Goal: Obtain resource: Download file/media

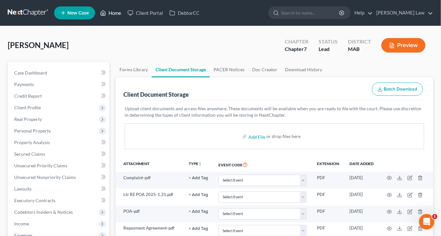
click at [124, 17] on link "Home" at bounding box center [110, 13] width 27 height 12
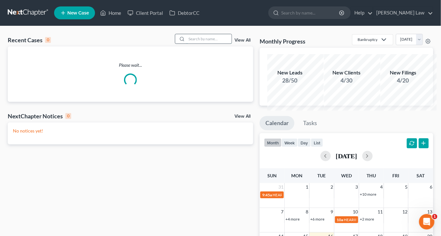
click at [186, 43] on input "search" at bounding box center [208, 38] width 45 height 9
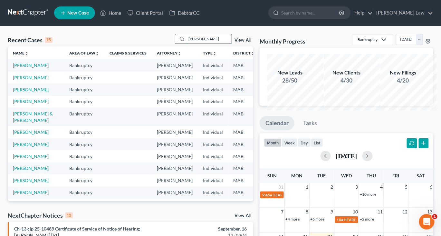
type input "[PERSON_NAME]"
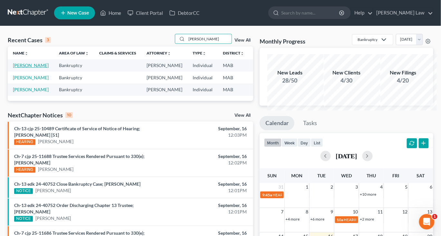
click at [25, 68] on link "[PERSON_NAME]" at bounding box center [31, 64] width 36 height 5
select select "6"
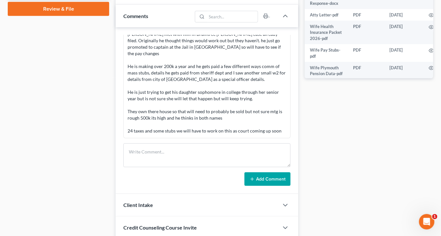
scroll to position [304, 0]
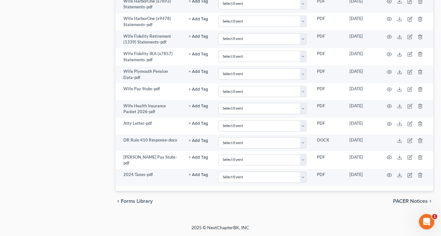
scroll to position [995, 0]
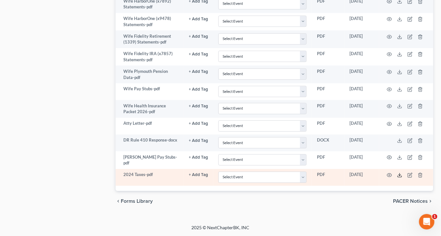
click at [401, 174] on polyline at bounding box center [399, 174] width 2 height 1
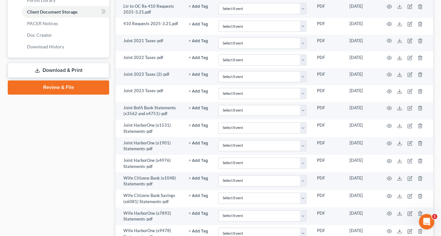
scroll to position [280, 0]
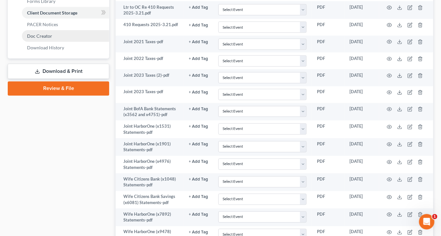
click at [63, 42] on link "Doc Creator" at bounding box center [65, 36] width 87 height 12
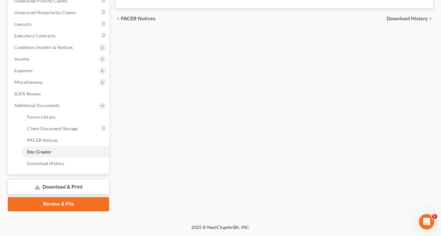
scroll to position [263, 0]
click at [55, 114] on span "Forms Library" at bounding box center [41, 116] width 28 height 5
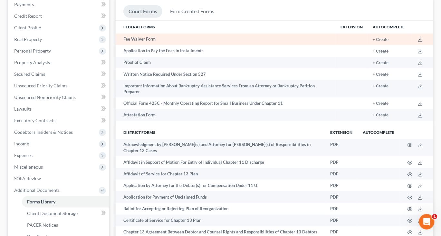
scroll to position [80, 0]
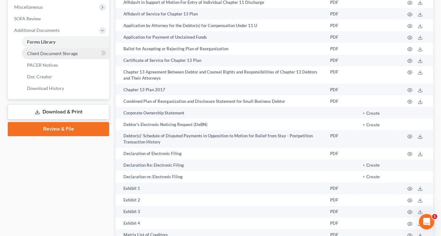
click at [69, 56] on span "Client Document Storage" at bounding box center [52, 53] width 51 height 5
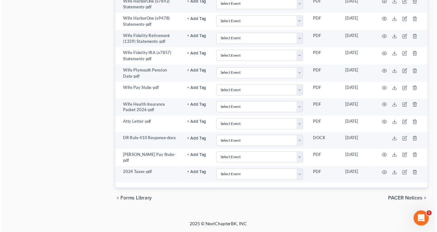
scroll to position [995, 5]
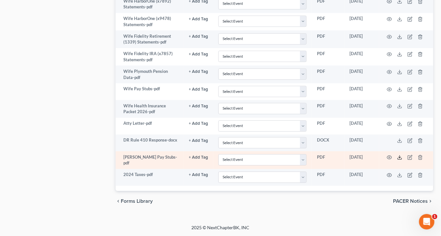
click at [401, 157] on polyline at bounding box center [399, 157] width 2 height 1
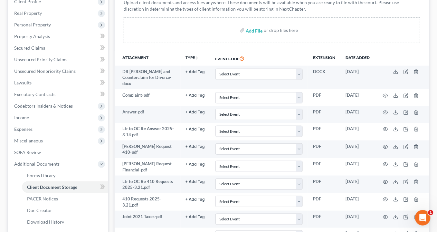
scroll to position [107, 11]
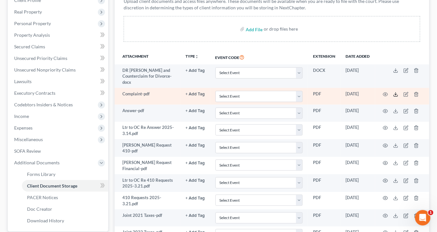
click at [396, 97] on icon at bounding box center [395, 94] width 5 height 5
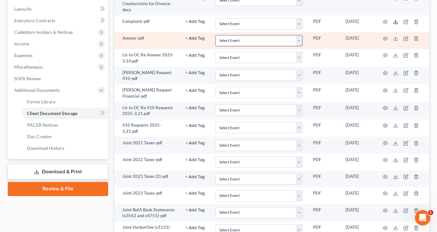
scroll to position [183, 11]
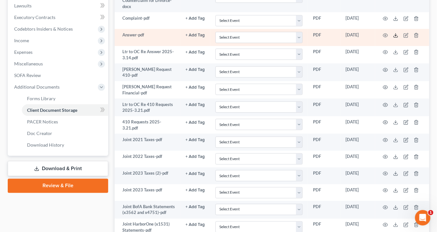
click at [397, 38] on icon at bounding box center [395, 35] width 5 height 5
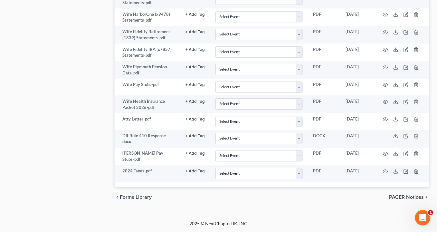
scroll to position [878, 11]
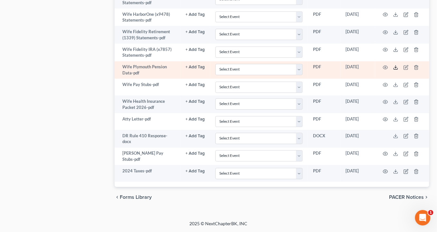
click at [398, 70] on icon at bounding box center [395, 67] width 5 height 5
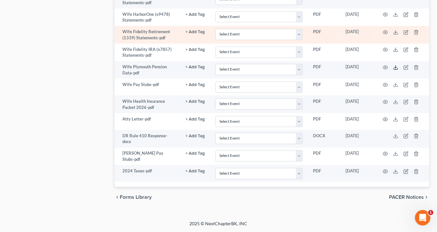
scroll to position [999, 11]
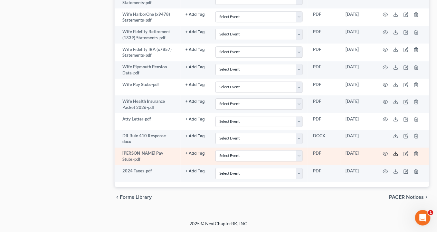
click at [395, 152] on line at bounding box center [395, 153] width 0 height 3
click at [398, 151] on icon at bounding box center [395, 153] width 5 height 5
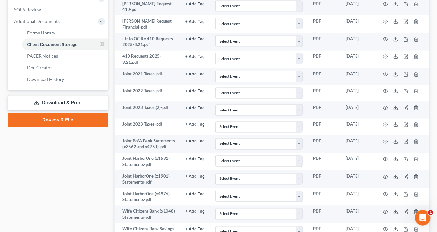
scroll to position [248, 11]
click at [44, 36] on span "Forms Library" at bounding box center [41, 32] width 28 height 5
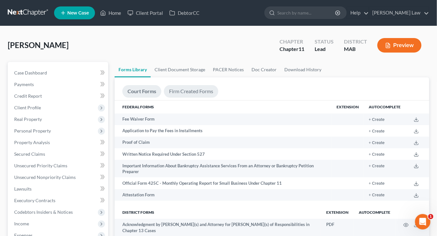
click at [195, 98] on link "Firm Created Forms" at bounding box center [191, 91] width 54 height 13
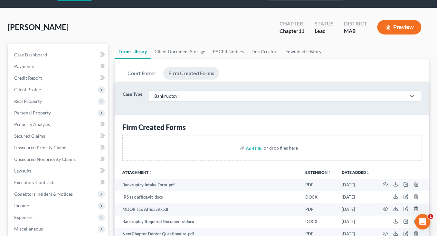
scroll to position [14, 0]
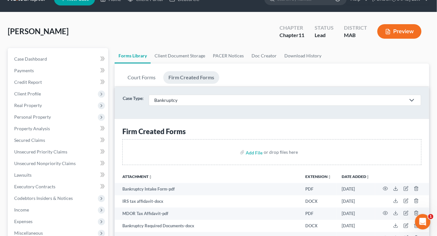
click at [214, 103] on div "Bankruptcy" at bounding box center [279, 100] width 251 height 6
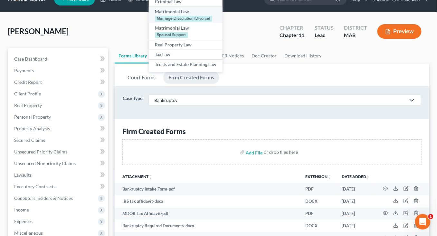
click at [210, 23] on link "Matrimonial Law Marriage Dissolution (Divorce)" at bounding box center [186, 14] width 74 height 17
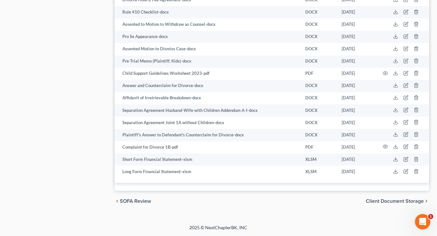
scroll to position [955, 0]
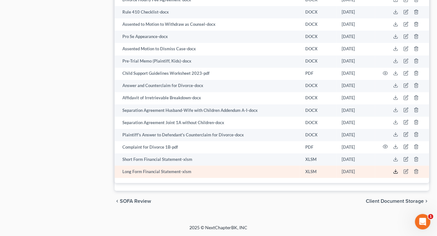
click at [393, 169] on icon at bounding box center [395, 171] width 5 height 5
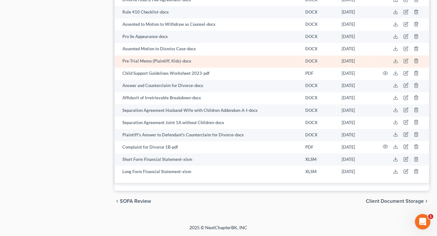
click at [359, 55] on td "[DATE]" at bounding box center [355, 61] width 39 height 12
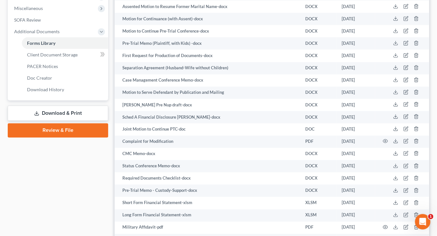
scroll to position [253, 0]
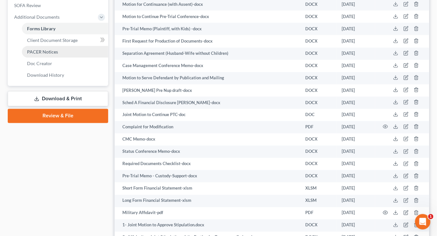
click at [58, 54] on span "PACER Notices" at bounding box center [42, 51] width 31 height 5
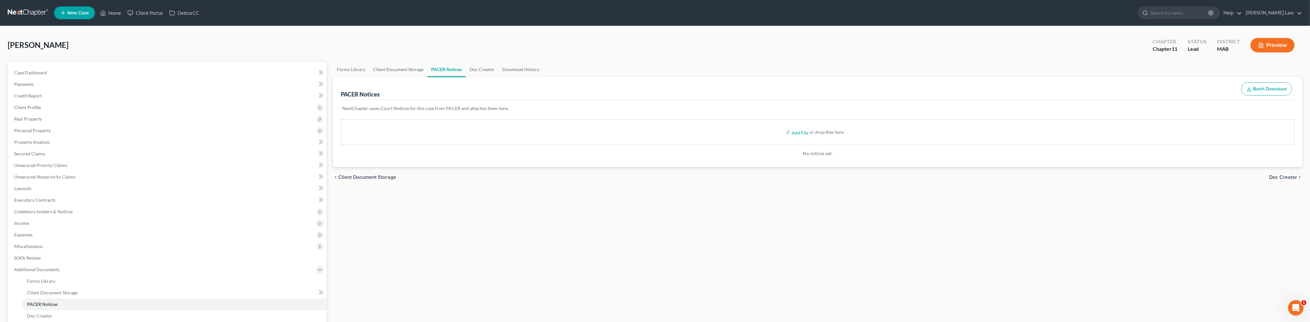
click at [440, 235] on div "Forms Library Client Document Storage PACER Notices Doc Creator Download Histor…" at bounding box center [818, 219] width 976 height 314
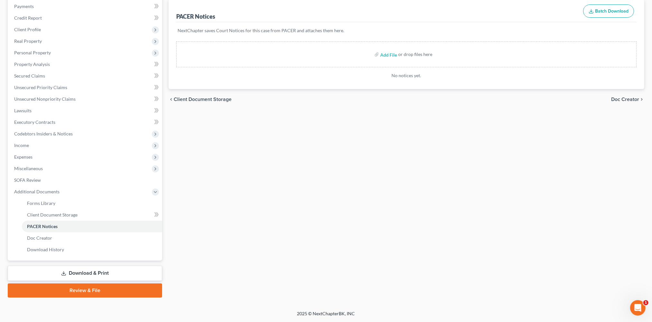
scroll to position [176, 0]
click at [70, 221] on link "PACER Notices" at bounding box center [92, 227] width 140 height 12
click at [75, 209] on link "Client Document Storage" at bounding box center [92, 215] width 140 height 12
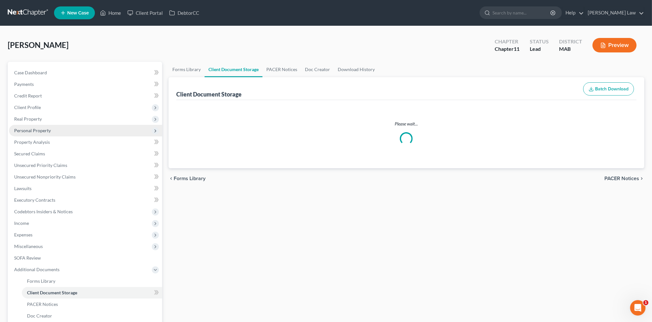
click at [33, 133] on span "Personal Property" at bounding box center [32, 130] width 37 height 5
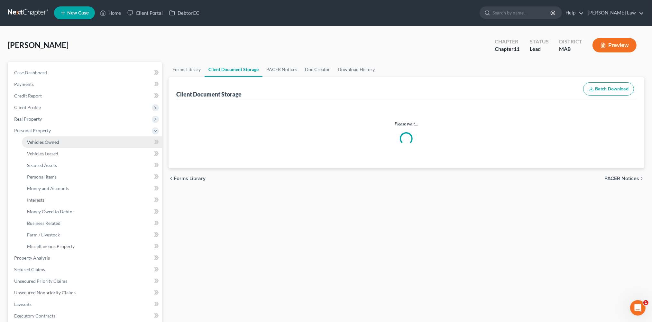
click at [41, 145] on span "Vehicles Owned" at bounding box center [43, 141] width 32 height 5
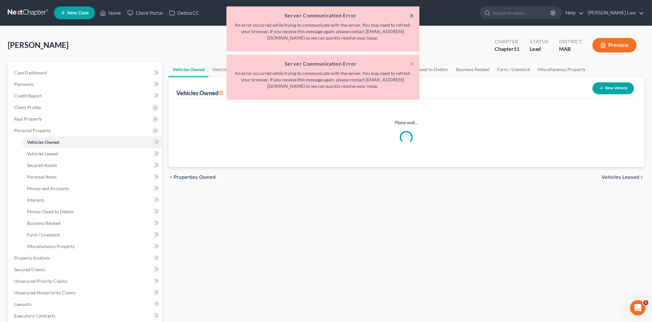
click at [412, 17] on button "×" at bounding box center [412, 16] width 5 height 8
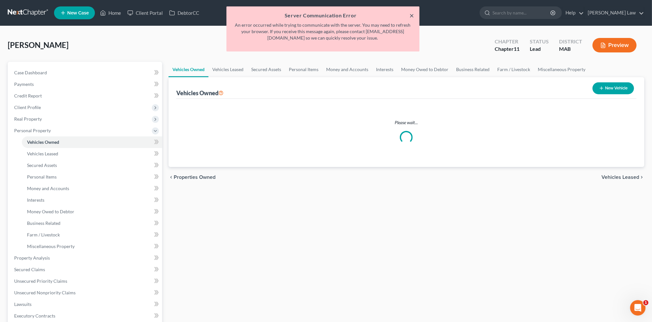
click at [410, 18] on button "×" at bounding box center [412, 16] width 5 height 8
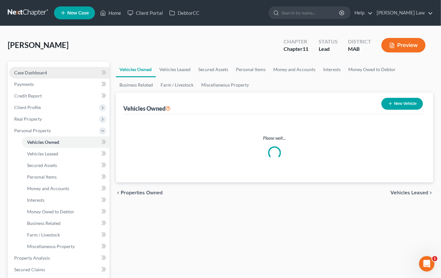
click at [47, 75] on span "Case Dashboard" at bounding box center [30, 72] width 33 height 5
select select "6"
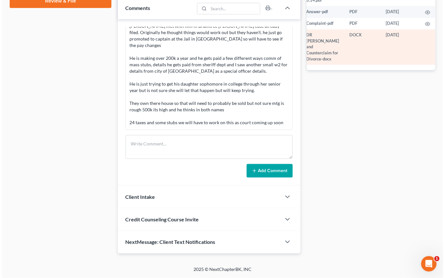
scroll to position [790, 34]
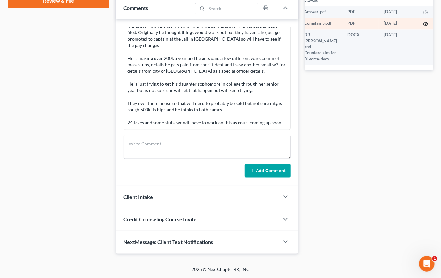
click at [423, 26] on icon "button" at bounding box center [425, 25] width 5 height 4
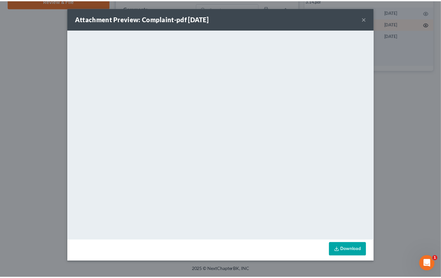
scroll to position [790, 33]
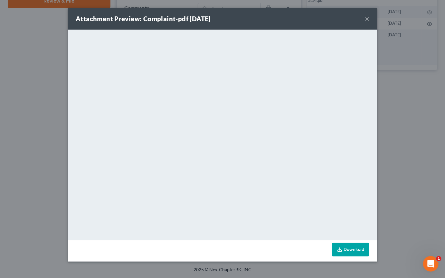
click at [369, 22] on button "×" at bounding box center [367, 19] width 5 height 8
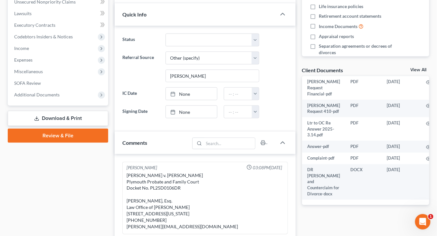
scroll to position [182, 0]
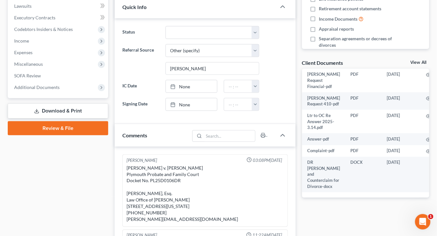
click at [414, 65] on link "View All" at bounding box center [418, 62] width 16 height 5
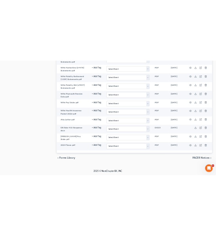
scroll to position [999, 0]
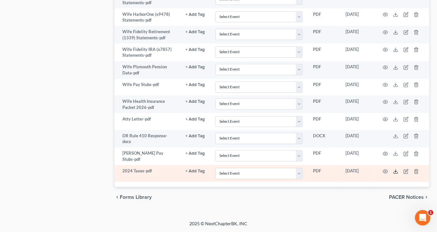
click at [398, 169] on icon at bounding box center [395, 171] width 5 height 5
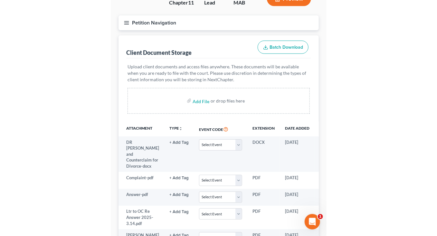
scroll to position [0, 0]
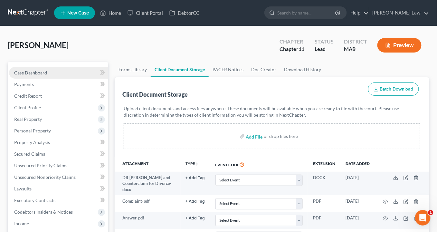
click at [44, 75] on span "Case Dashboard" at bounding box center [30, 72] width 33 height 5
select select "6"
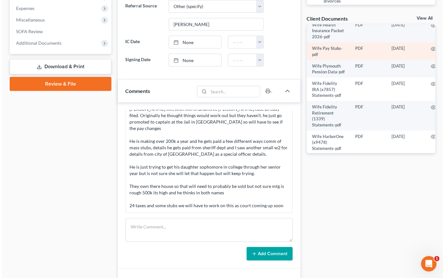
scroll to position [77, 34]
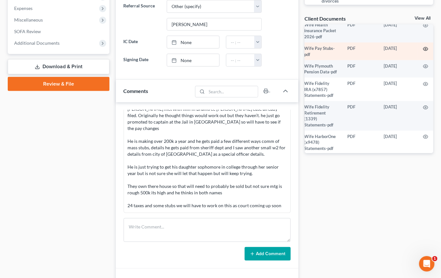
click at [423, 51] on icon "button" at bounding box center [425, 48] width 5 height 5
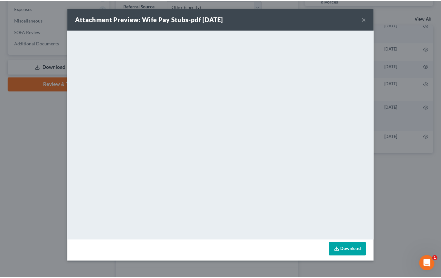
scroll to position [0, 0]
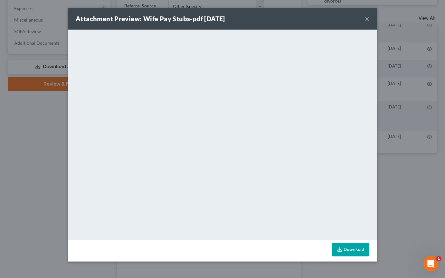
click at [369, 22] on button "×" at bounding box center [367, 19] width 5 height 8
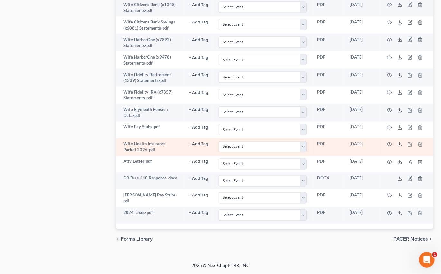
scroll to position [929, 0]
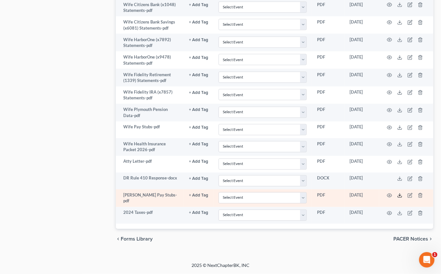
click at [400, 196] on line at bounding box center [400, 195] width 0 height 3
